Goal: Task Accomplishment & Management: Use online tool/utility

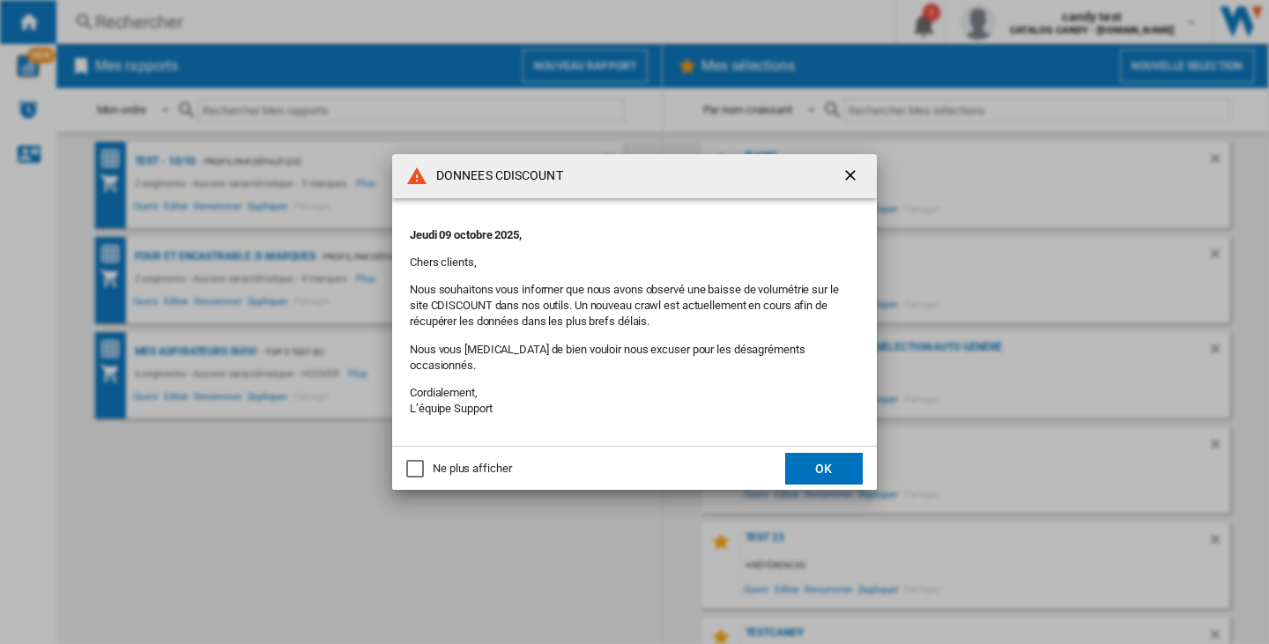
click at [843, 456] on button "OK" at bounding box center [824, 469] width 78 height 32
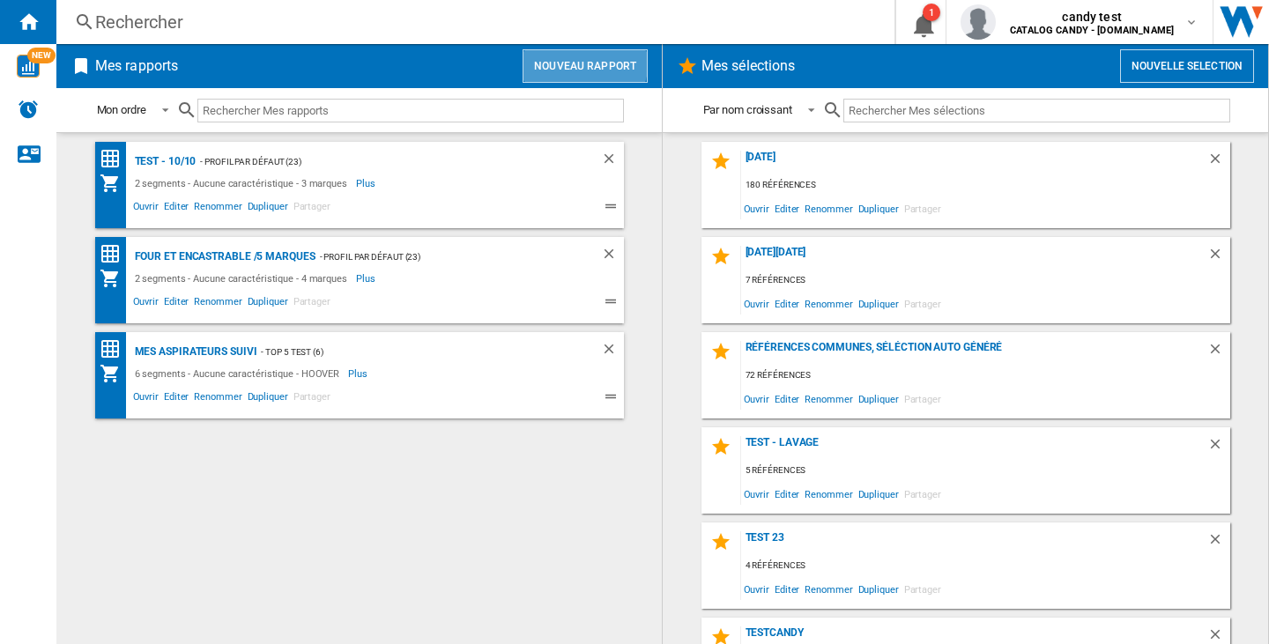
click at [586, 63] on button "Nouveau rapport" at bounding box center [585, 65] width 125 height 33
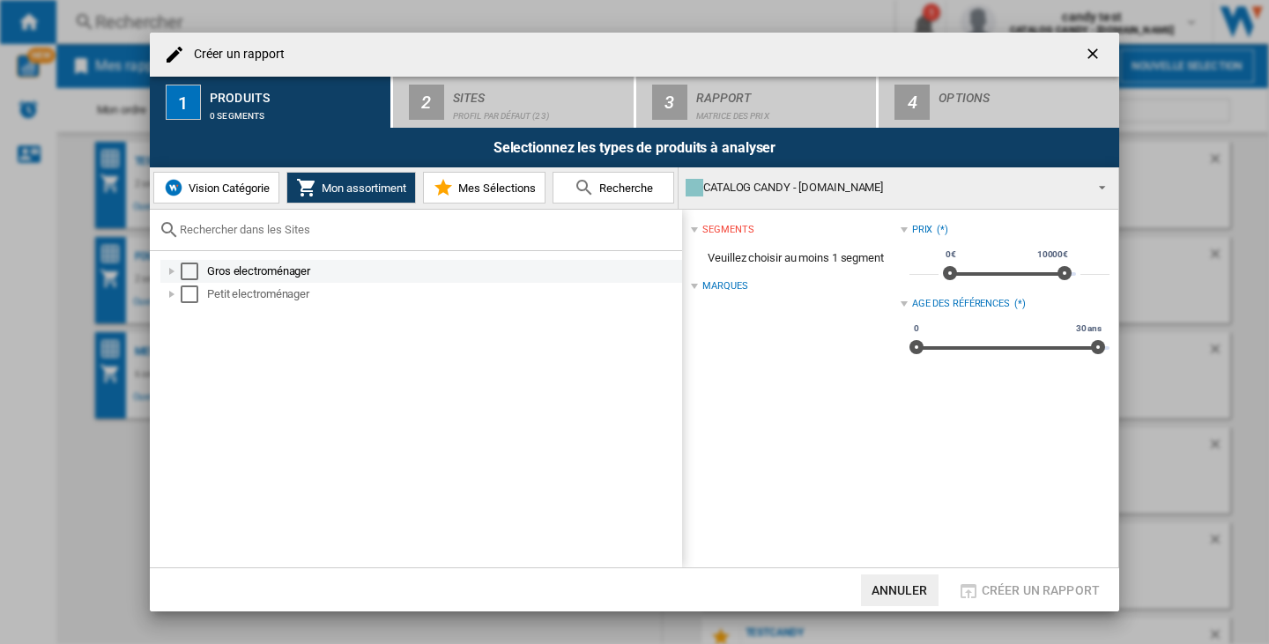
click at [163, 272] on div at bounding box center [172, 272] width 18 height 18
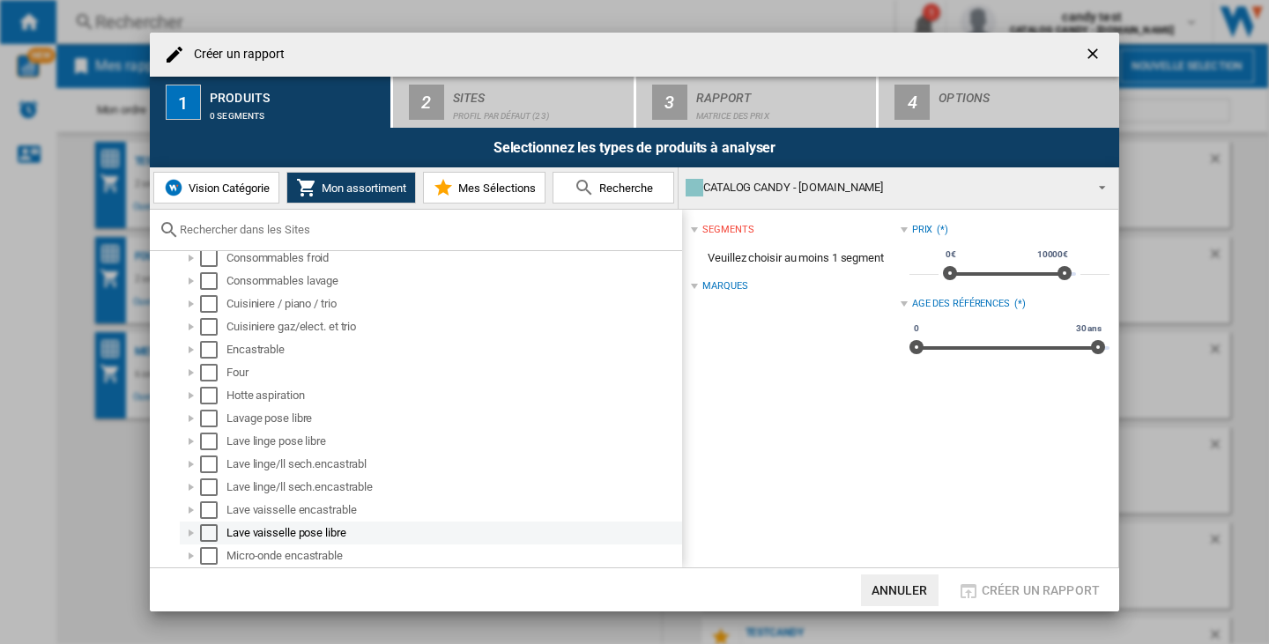
scroll to position [353, 0]
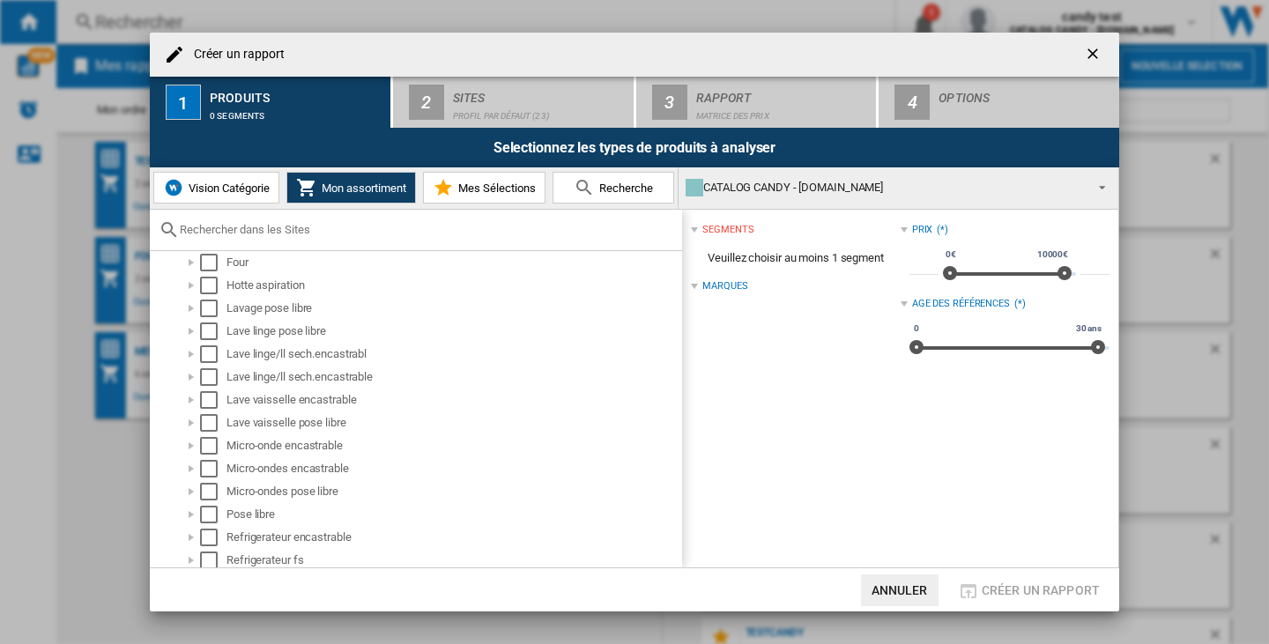
click at [199, 195] on span "Vision Catégorie" at bounding box center [227, 188] width 86 height 13
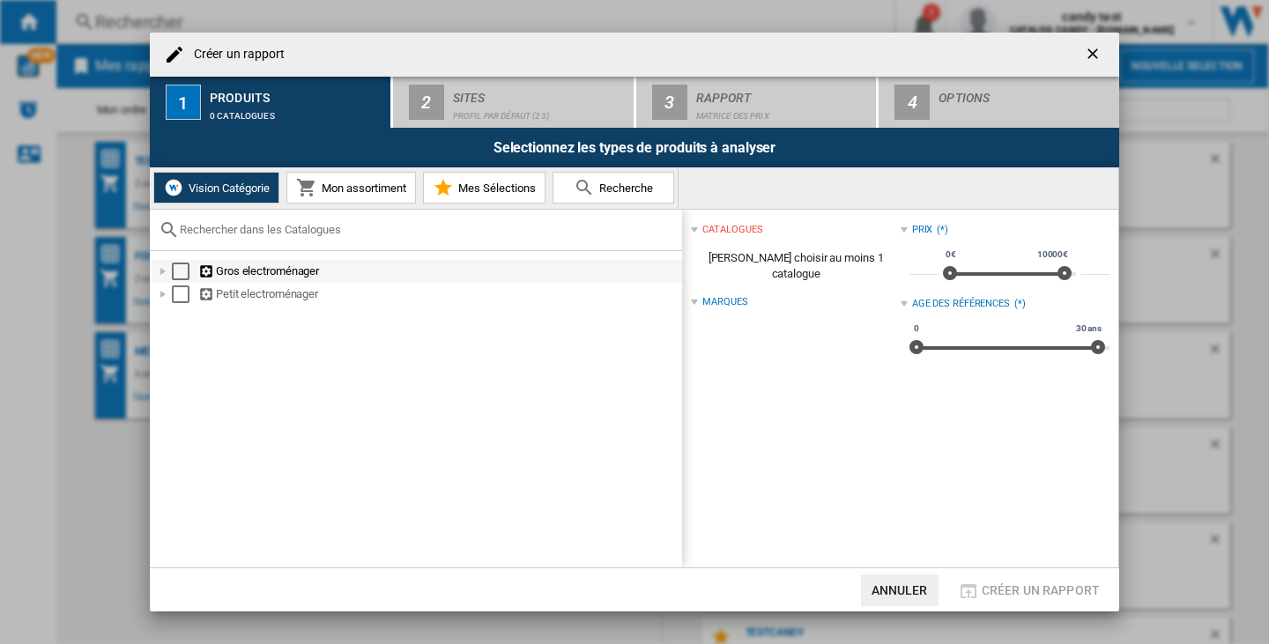
click at [162, 267] on div at bounding box center [163, 272] width 18 height 18
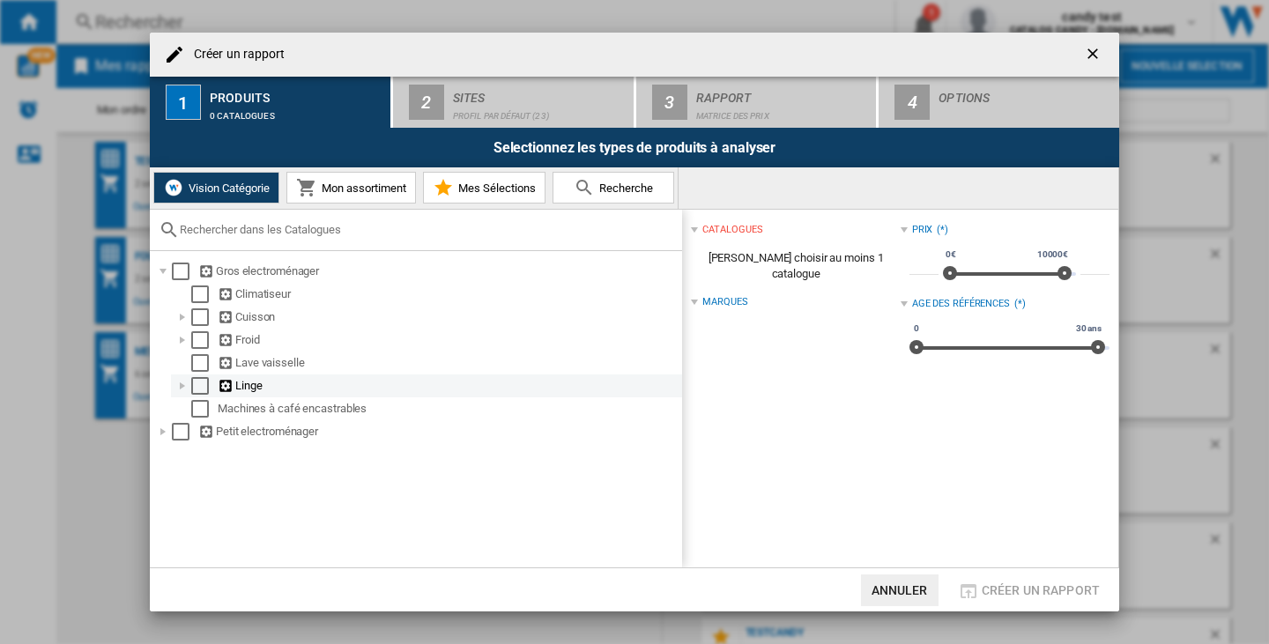
click at [178, 390] on div at bounding box center [183, 386] width 18 height 18
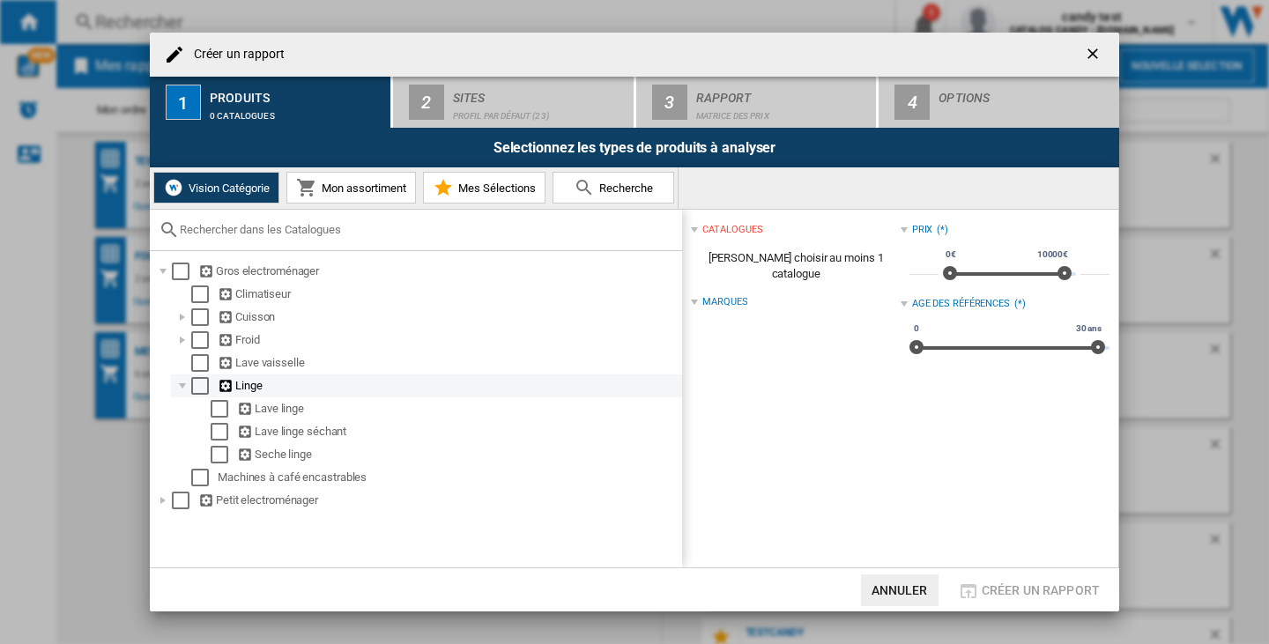
click at [178, 390] on div at bounding box center [183, 386] width 18 height 18
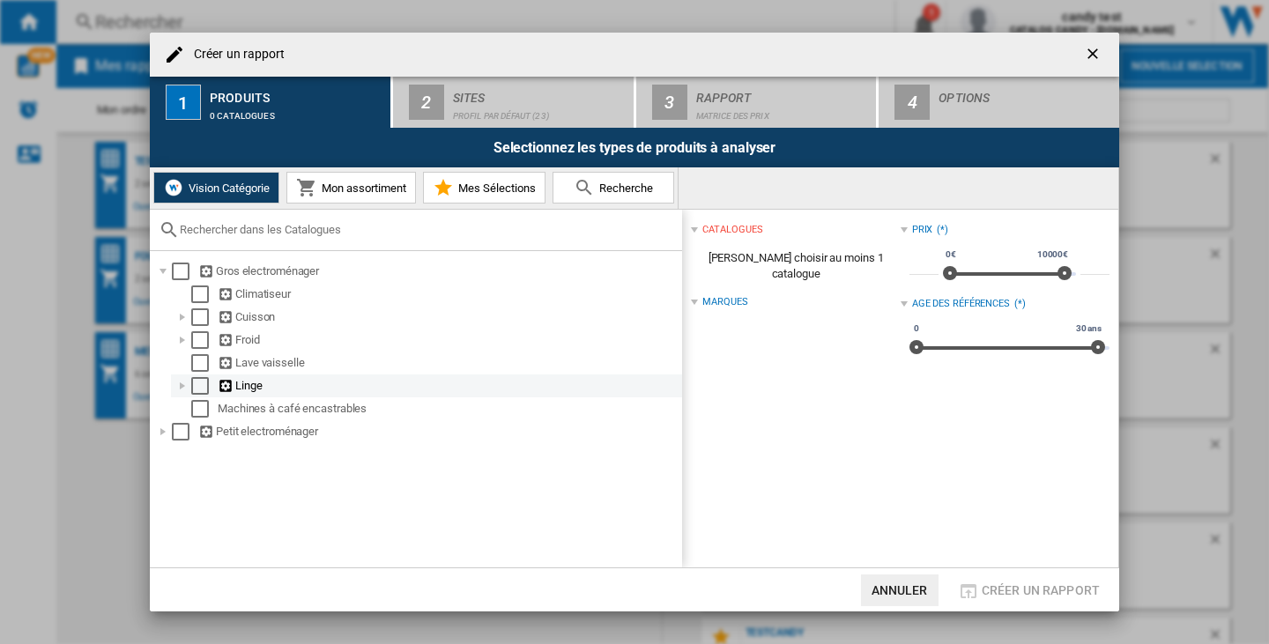
click at [197, 391] on div "Select" at bounding box center [200, 386] width 18 height 18
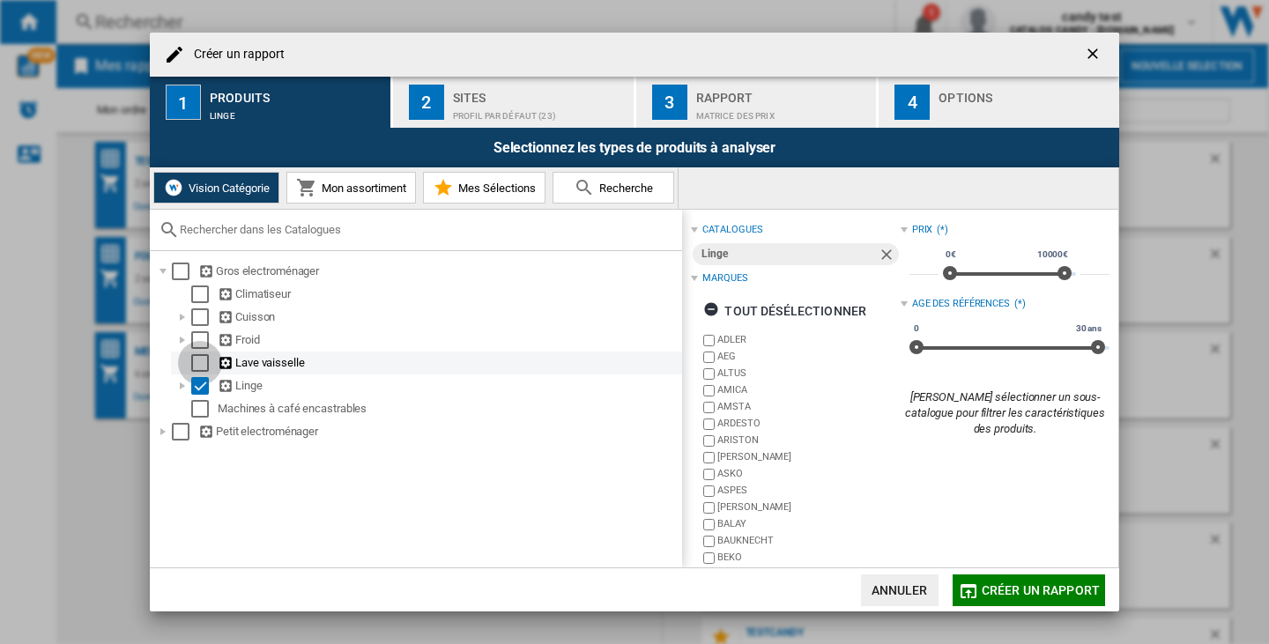
click at [202, 367] on div "Select" at bounding box center [200, 363] width 18 height 18
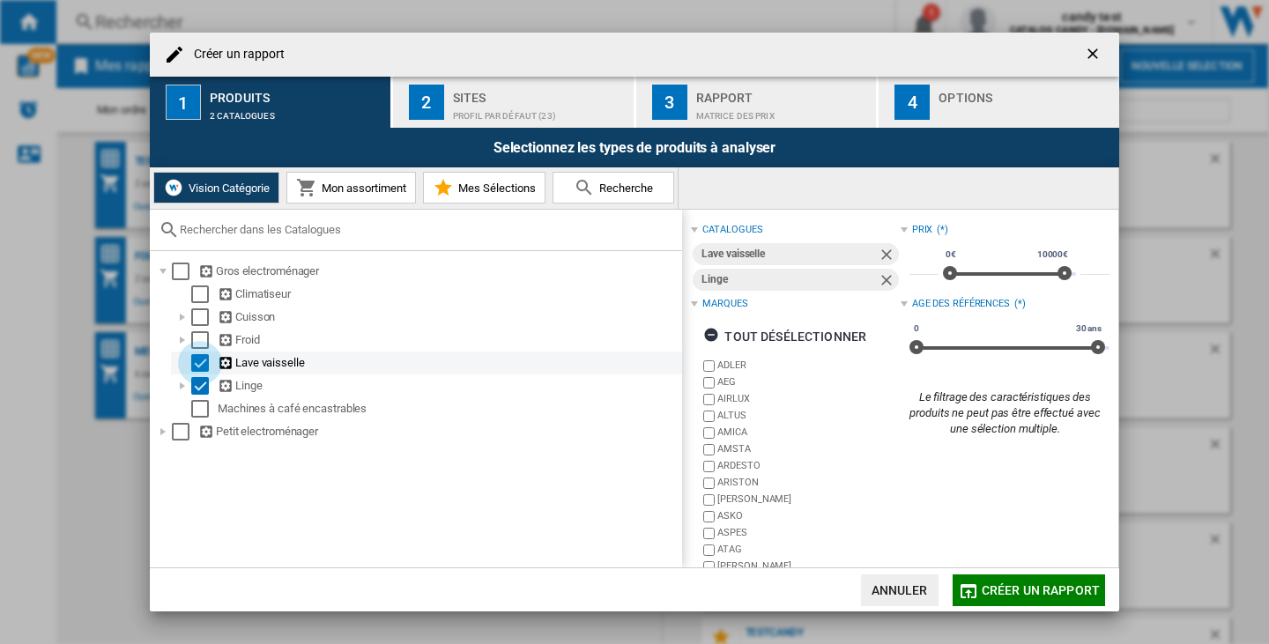
click at [196, 371] on div "Select" at bounding box center [200, 363] width 18 height 18
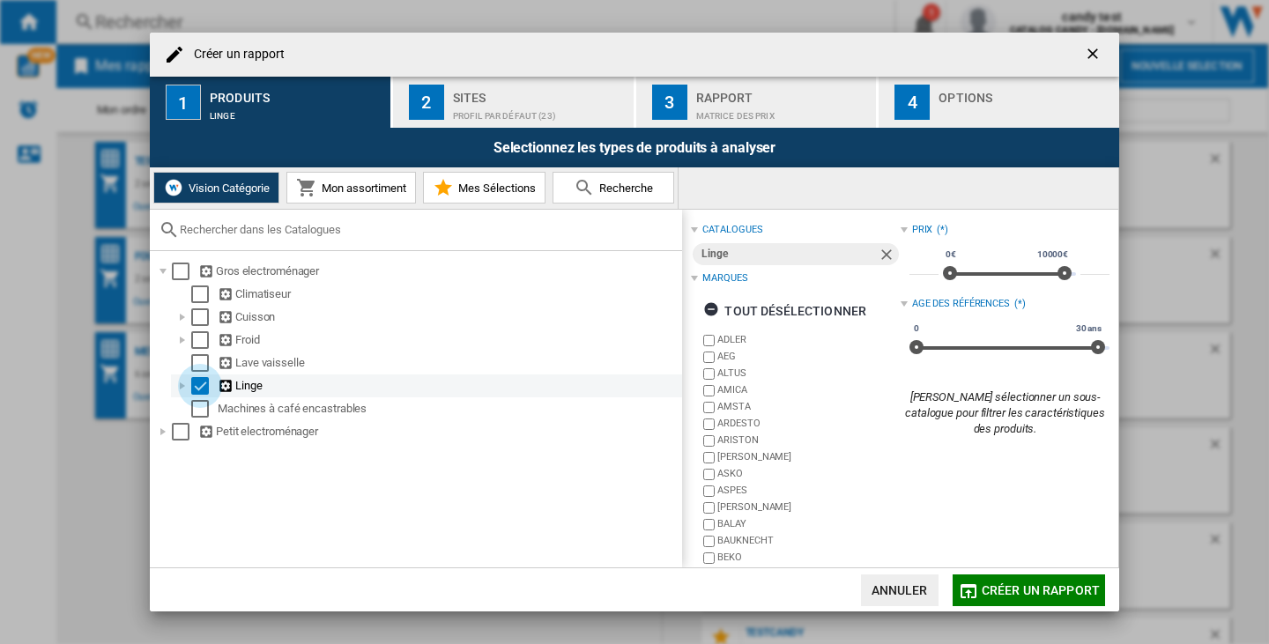
click at [196, 385] on div "Select" at bounding box center [200, 386] width 18 height 18
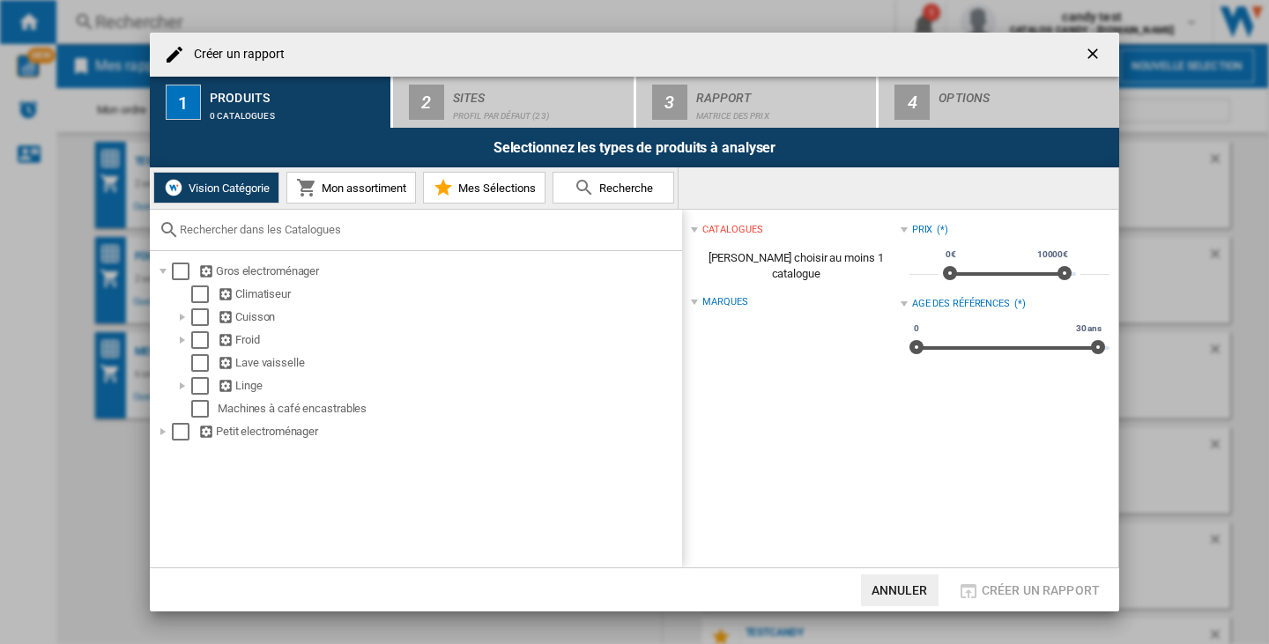
click at [1101, 54] on ng-md-icon "getI18NText('BUTTONS.CLOSE_DIALOG')" at bounding box center [1094, 55] width 21 height 21
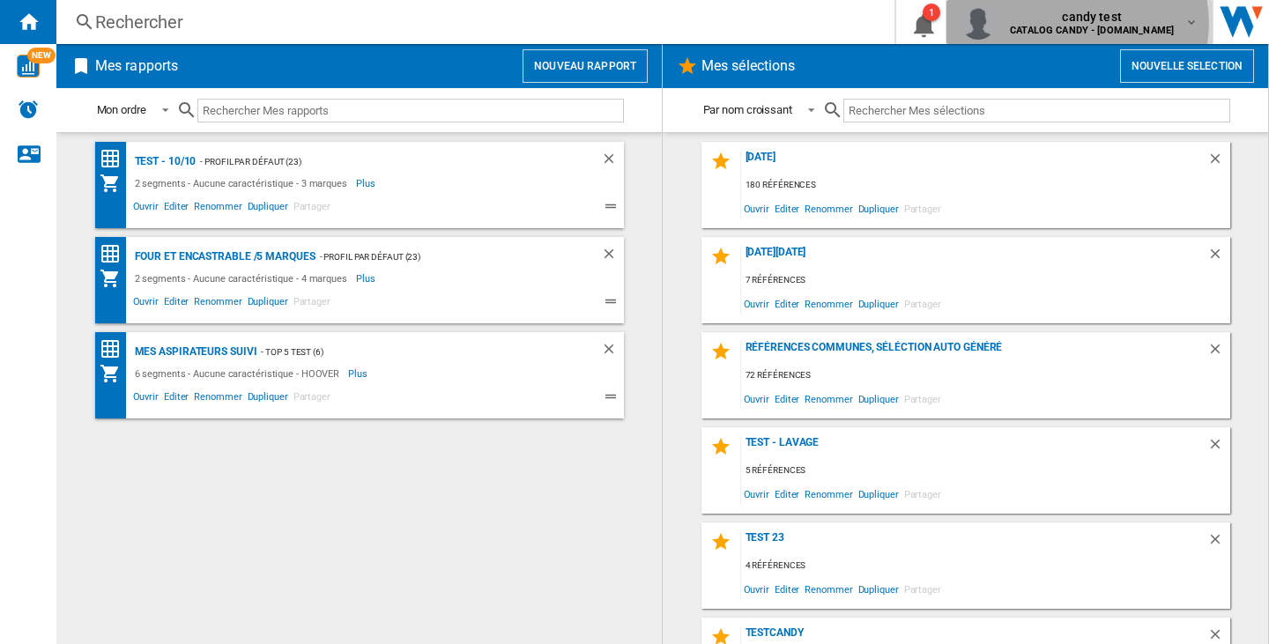
click at [1097, 23] on span "candy test" at bounding box center [1092, 17] width 164 height 18
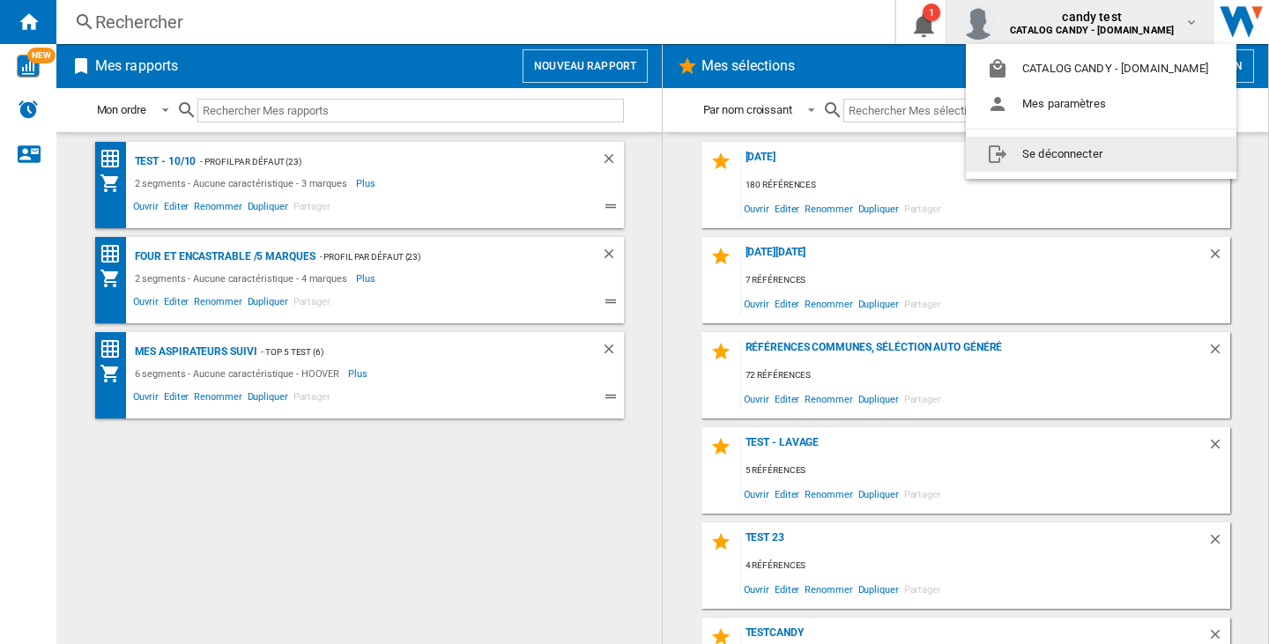
click at [1084, 167] on button "Se déconnecter" at bounding box center [1101, 154] width 271 height 35
